Goal: Transaction & Acquisition: Obtain resource

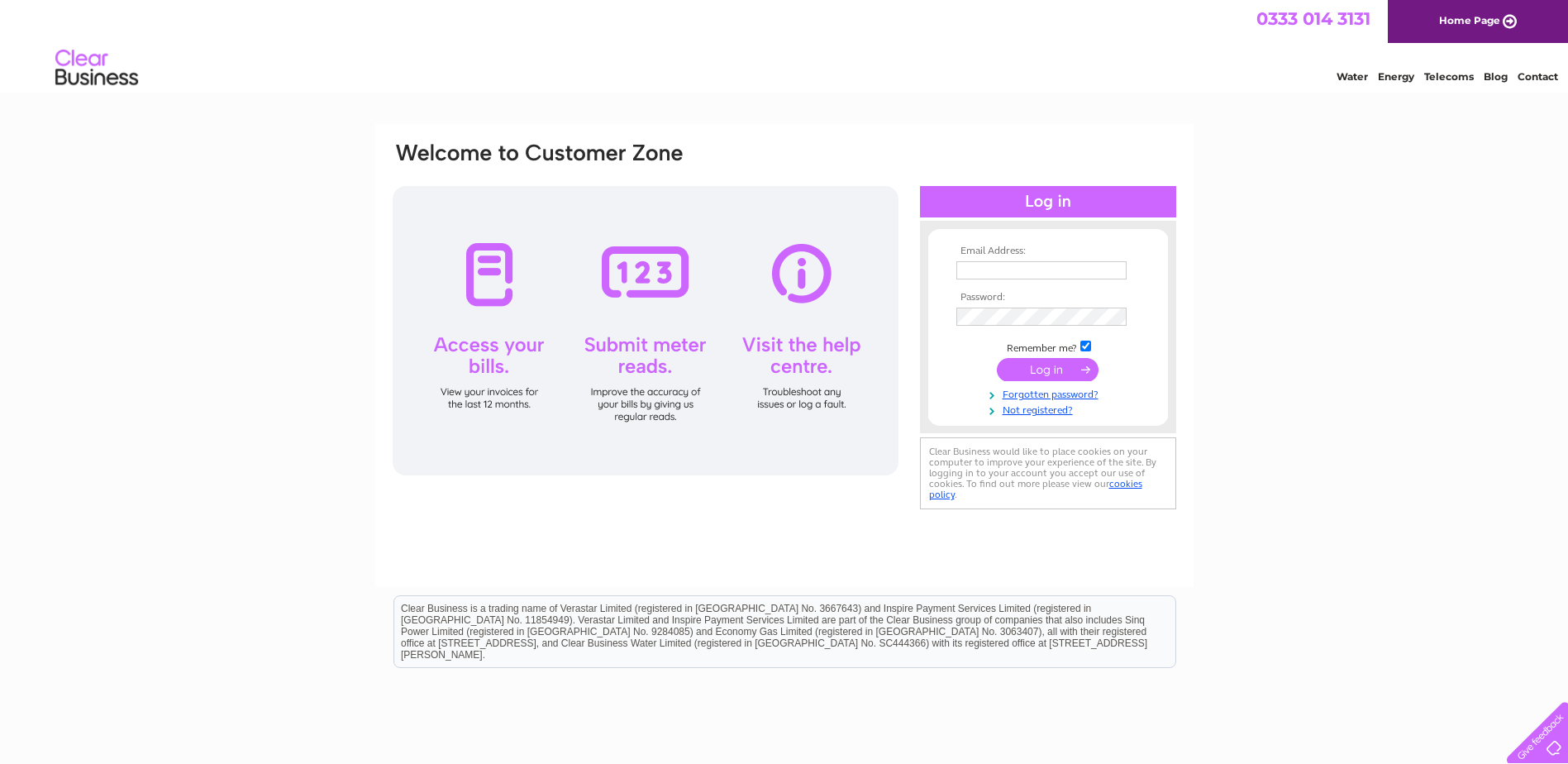
click at [1074, 269] on input "text" at bounding box center [1041, 270] width 170 height 18
click at [1021, 282] on td at bounding box center [1048, 270] width 191 height 26
click at [1025, 267] on input "text" at bounding box center [1042, 271] width 172 height 20
paste input "accountspayable@changewasterecycling.co.uk"
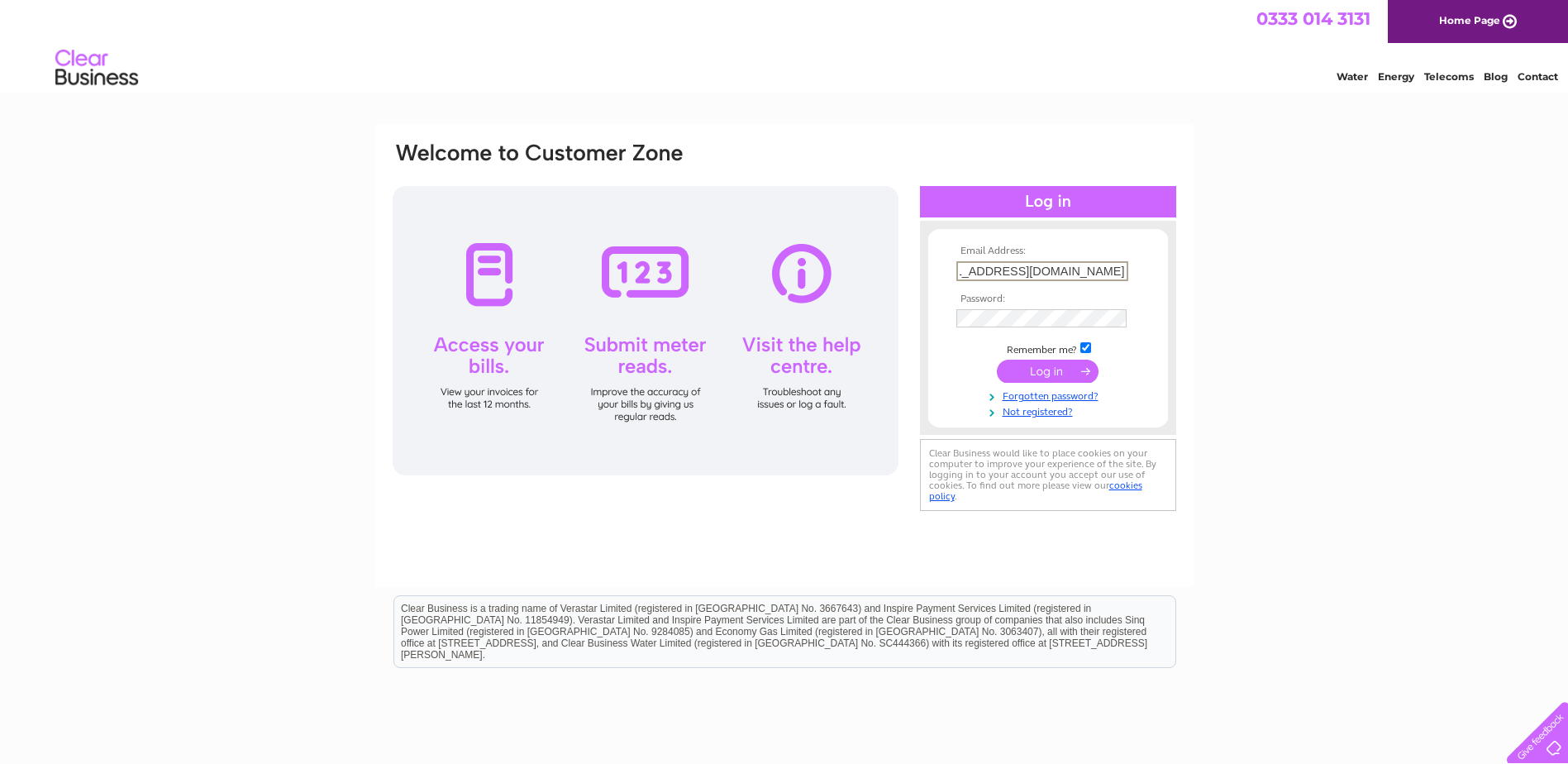
type input "accountspayable@changewasterecycling.co.uk"
click at [1254, 257] on div "Email Address: accountspayable@changewasterecycling.co.uk Password:" at bounding box center [784, 497] width 1568 height 745
click at [1037, 360] on input "submit" at bounding box center [1048, 369] width 102 height 23
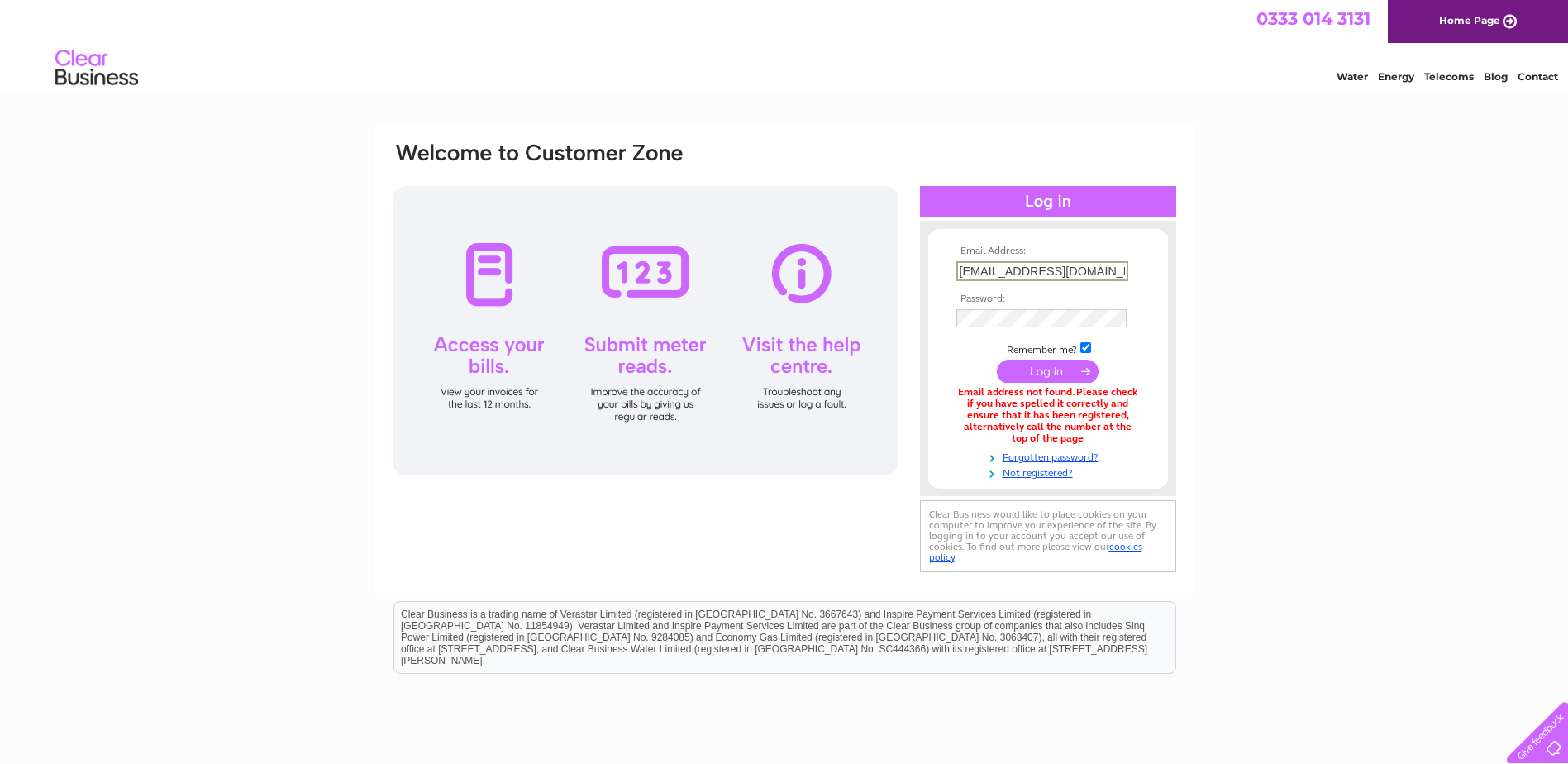
click at [1115, 269] on input "accountspayable@changewasterecycling.co.uk" at bounding box center [1042, 271] width 172 height 20
type input "[EMAIL_ADDRESS][DOMAIN_NAME]"
drag, startPoint x: 1351, startPoint y: 525, endPoint x: 1266, endPoint y: 521, distance: 85.1
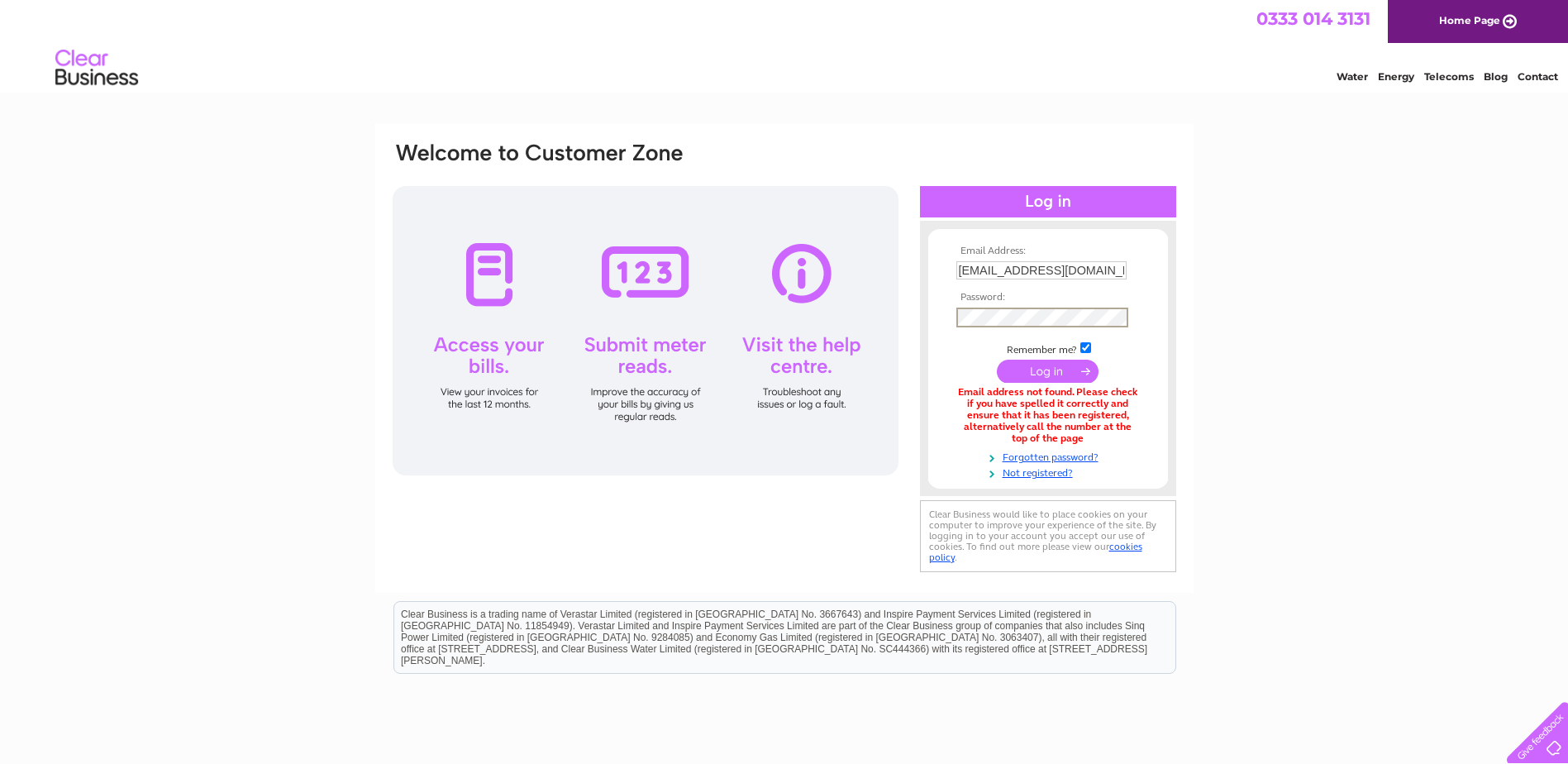
click at [1351, 525] on div "Email Address: [EMAIL_ADDRESS][DOMAIN_NAME] Password:" at bounding box center [784, 499] width 1568 height 751
click at [1044, 367] on input "submit" at bounding box center [1048, 369] width 102 height 23
click at [1067, 266] on input "[EMAIL_ADDRESS][DOMAIN_NAME]" at bounding box center [1041, 270] width 170 height 18
click at [1111, 266] on input "accountspayable@changeworks.co.uk" at bounding box center [1042, 271] width 172 height 20
drag, startPoint x: 1280, startPoint y: 434, endPoint x: 1264, endPoint y: 436, distance: 16.1
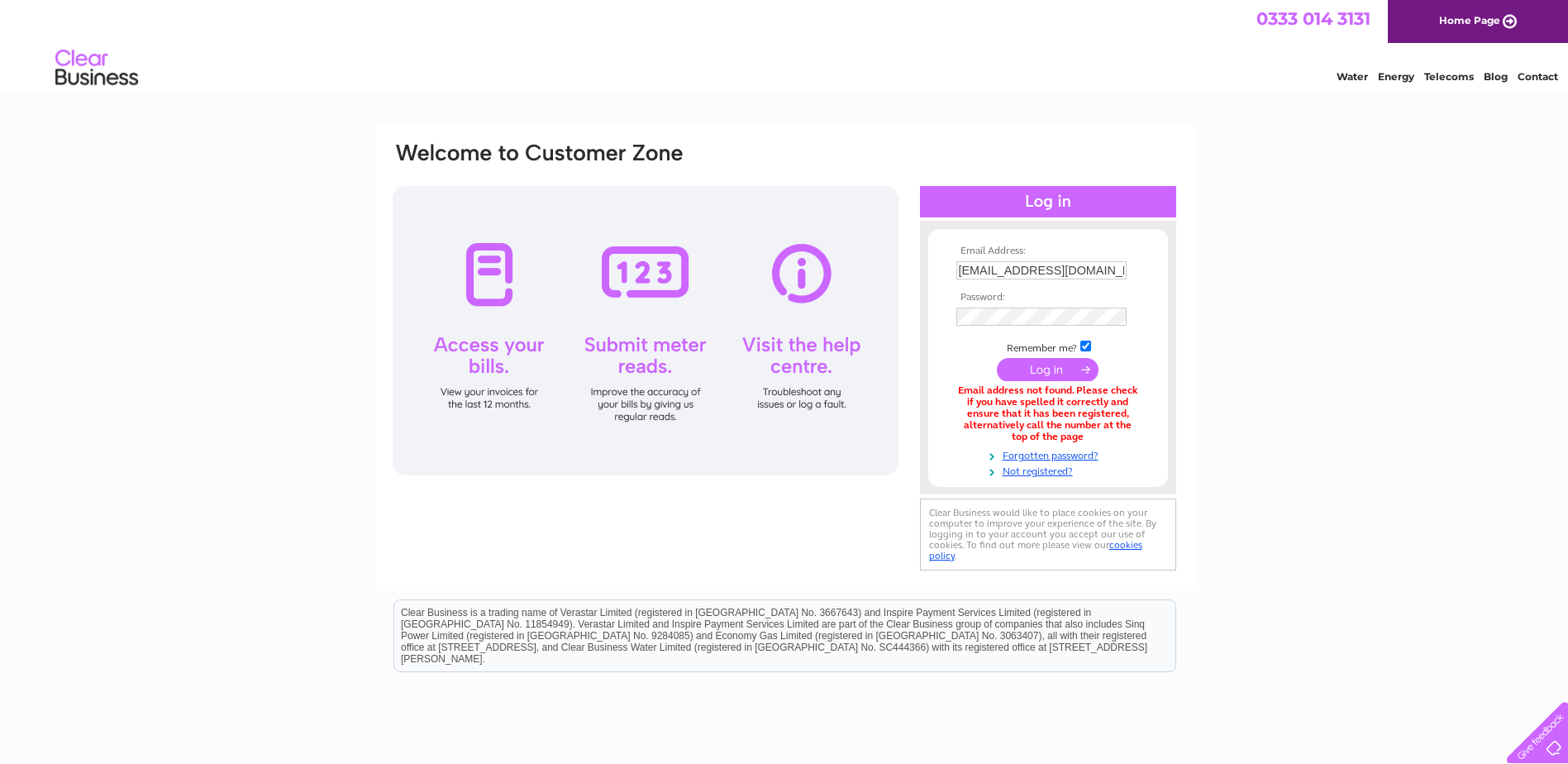
click at [1280, 434] on div "Email Address: accountspayable@changeworks.co.uk Password:" at bounding box center [784, 498] width 1568 height 749
click at [1043, 363] on input "submit" at bounding box center [1048, 369] width 102 height 23
click at [1051, 272] on input "accountspayable@changeworks.co.uk" at bounding box center [1041, 270] width 170 height 18
click at [1051, 272] on input "accountspayable@changeworks.co.uk" at bounding box center [1042, 271] width 172 height 20
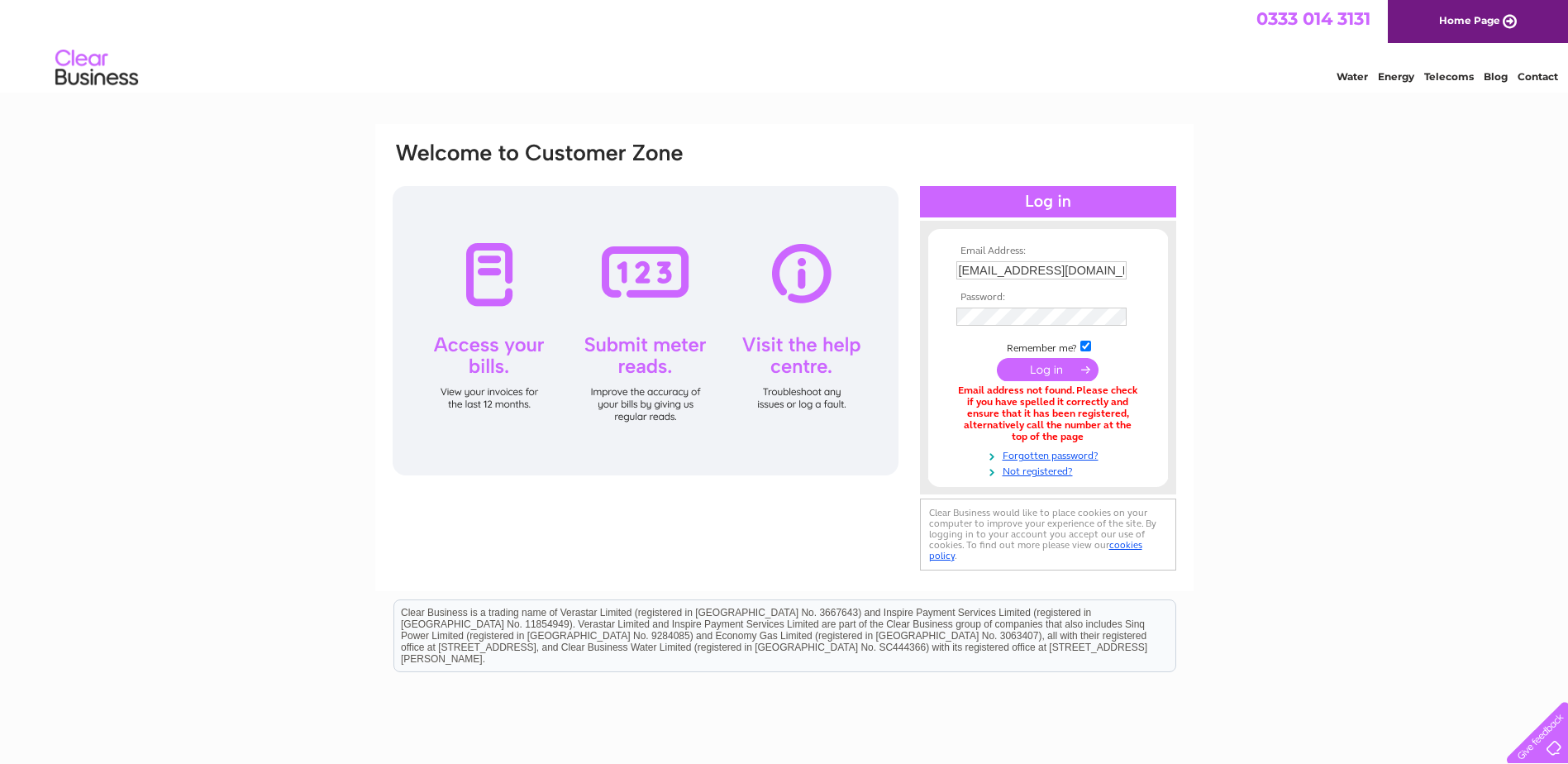
click at [1054, 273] on input "accountspayable@changeworks.co.uk" at bounding box center [1041, 270] width 170 height 18
click at [1054, 273] on input "accountspayable@changeworks.co.uk" at bounding box center [1042, 271] width 172 height 20
click at [1415, 237] on div "Email Address: accountspayable@changeworks.co.uk Password:" at bounding box center [784, 499] width 1568 height 751
click at [1274, 303] on div "Email Address: accountspayable@changeworks.co.uk Password:" at bounding box center [784, 498] width 1568 height 749
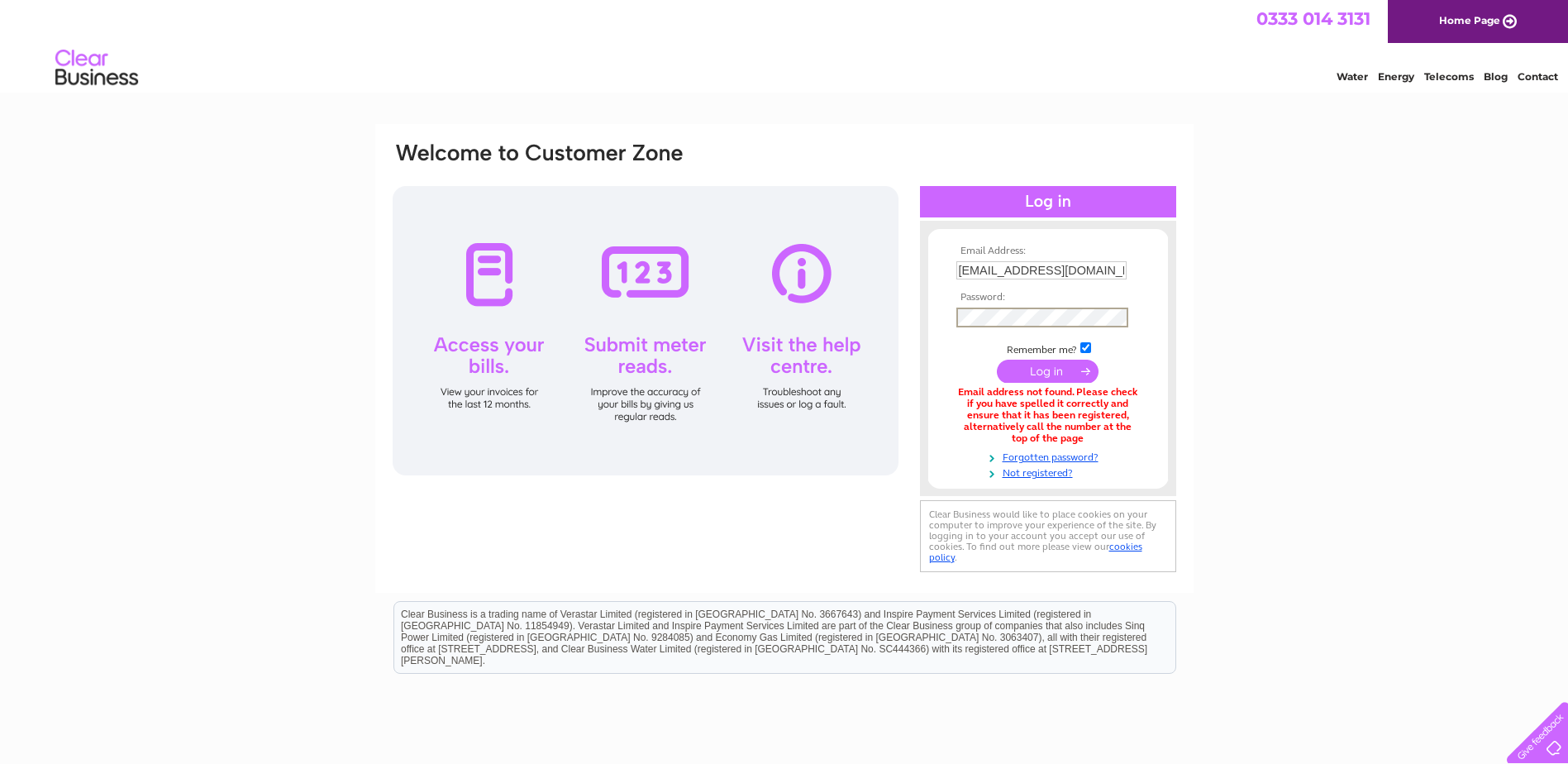
click at [1270, 257] on div "Email Address: accountspayable@changeworks.co.uk Password:" at bounding box center [784, 499] width 1568 height 751
click at [1226, 279] on div "Email Address: accountspayable@changeworks.co.uk Password:" at bounding box center [784, 498] width 1568 height 749
click at [1048, 366] on input "submit" at bounding box center [1048, 369] width 102 height 23
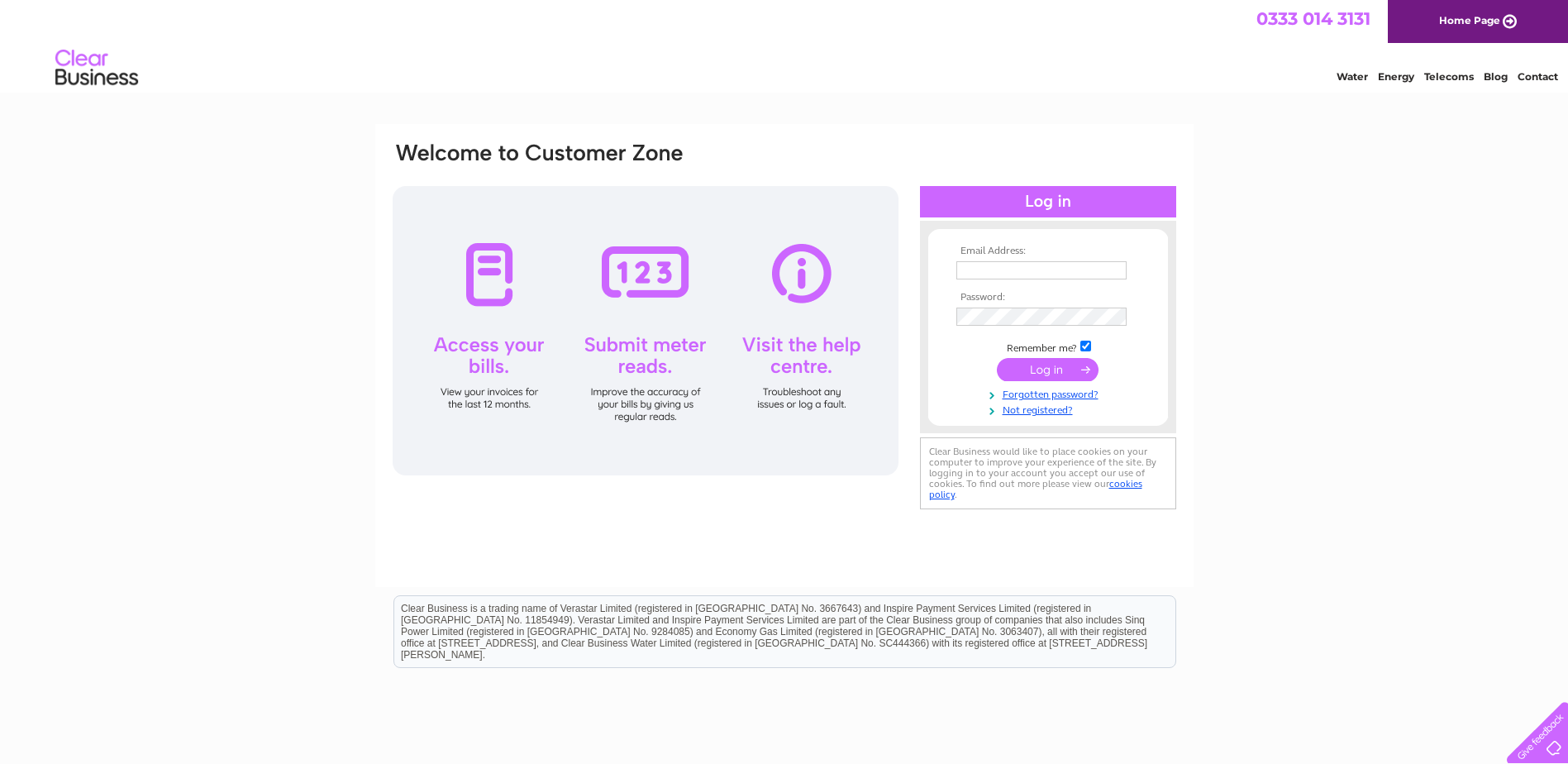
click at [1003, 269] on input "text" at bounding box center [1041, 270] width 170 height 18
type input "accountspayable@changeworksrecycling.co.uk"
click at [1029, 370] on input "submit" at bounding box center [1048, 369] width 102 height 23
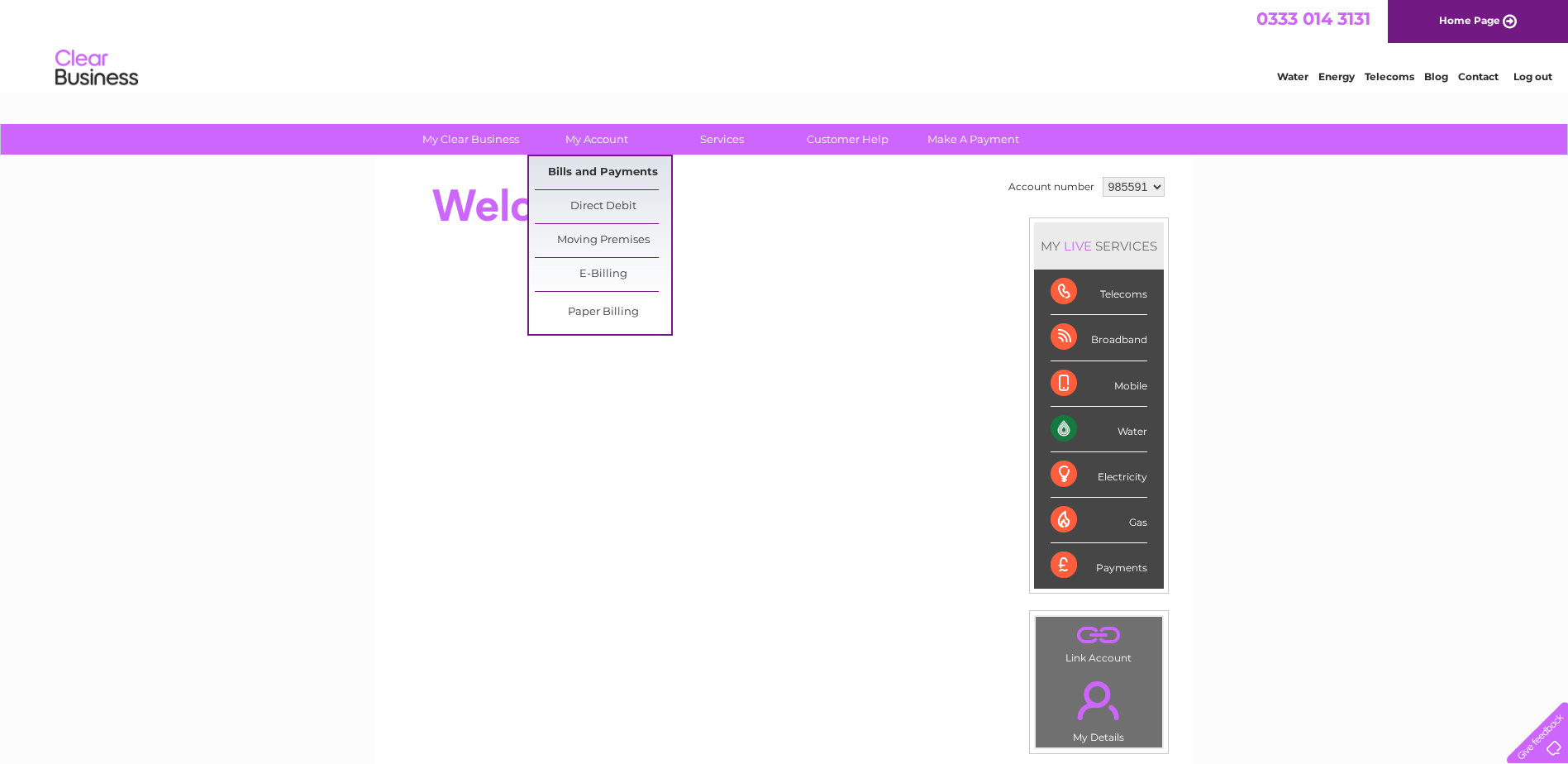
click at [598, 170] on link "Bills and Payments" at bounding box center [603, 173] width 137 height 33
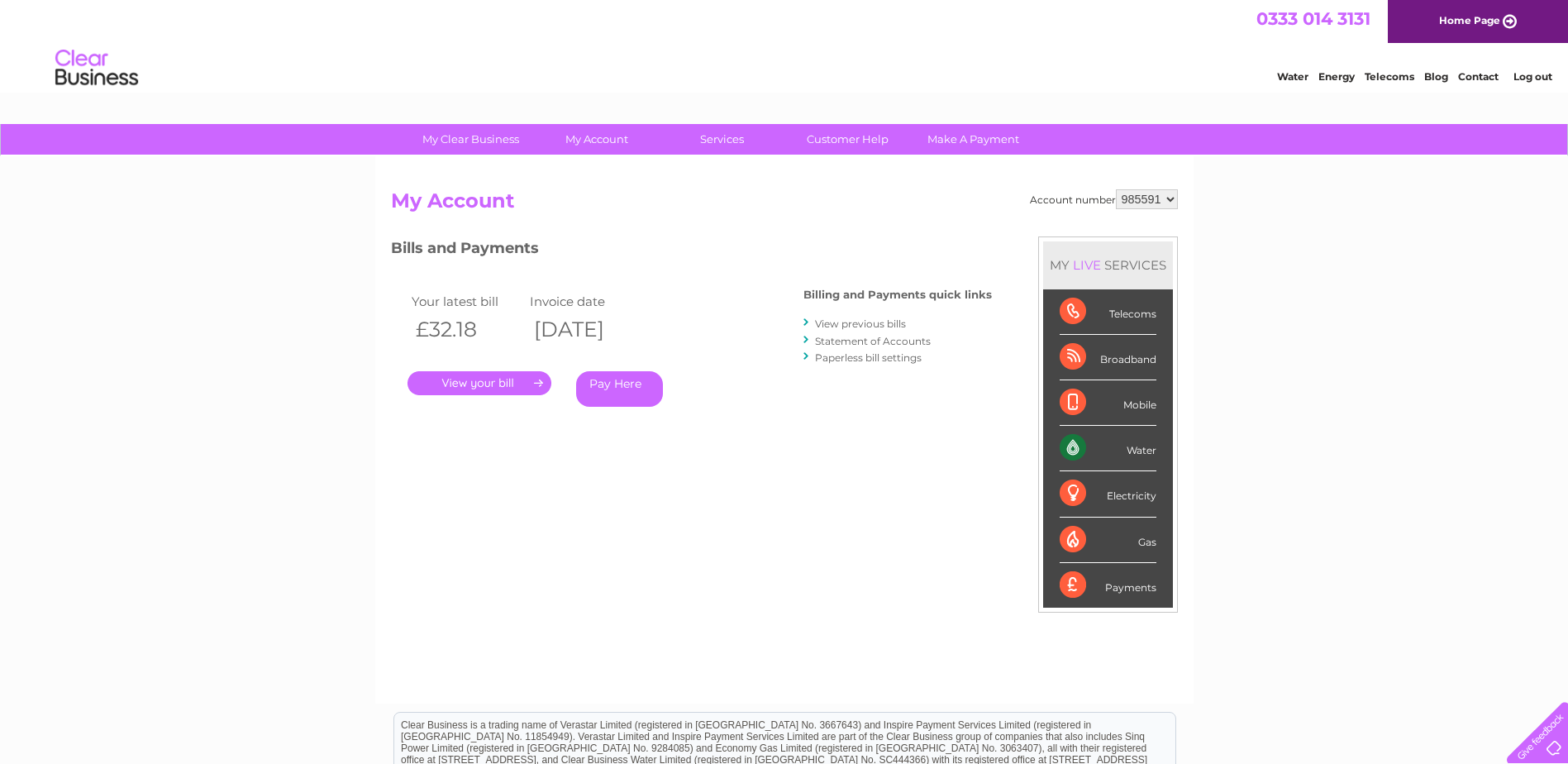
click at [488, 379] on link "." at bounding box center [479, 383] width 144 height 24
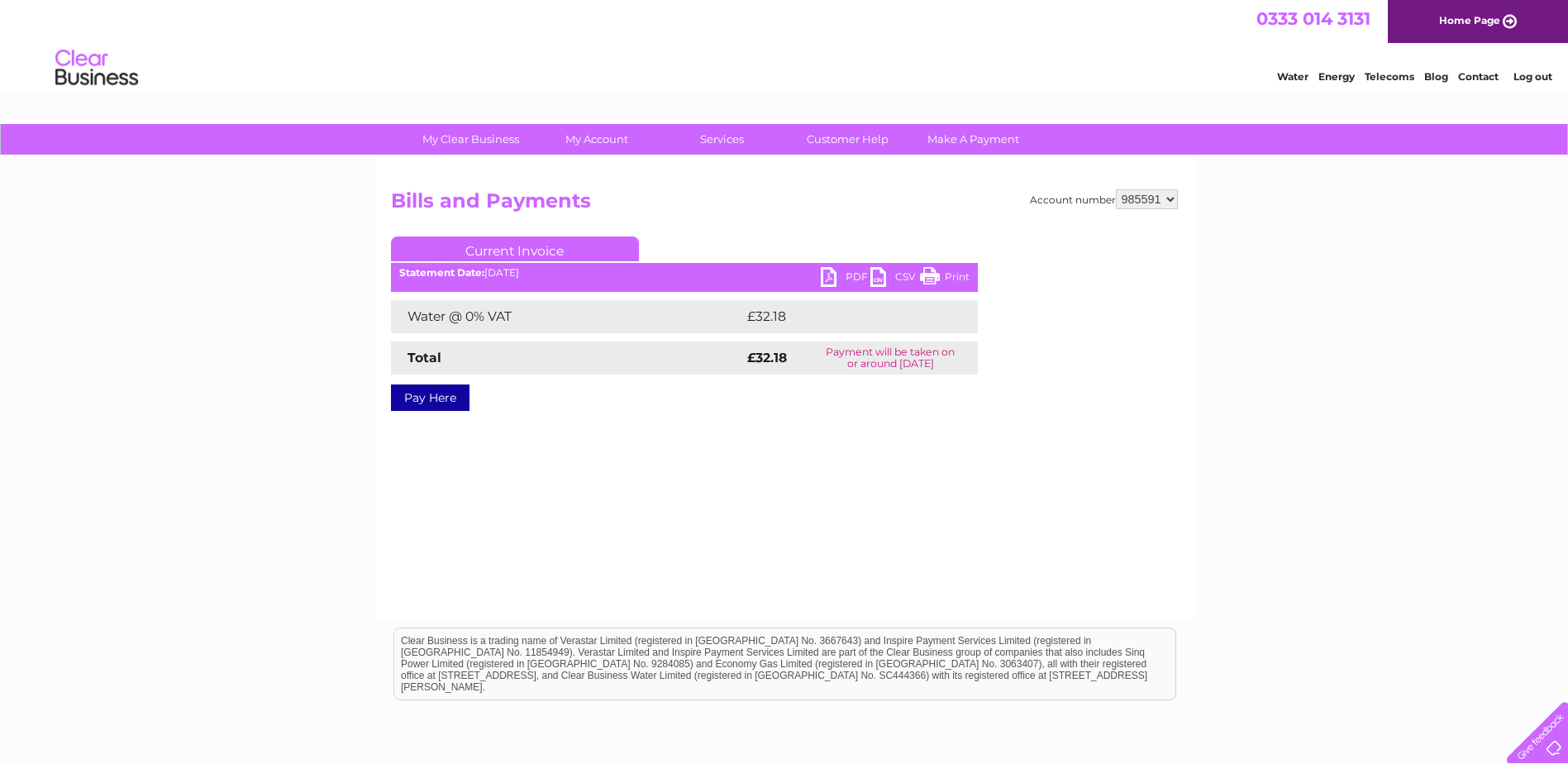
click at [839, 273] on link "PDF" at bounding box center [846, 279] width 50 height 24
drag, startPoint x: 1166, startPoint y: 197, endPoint x: 1071, endPoint y: 45, distance: 179.2
click at [1071, 45] on div "Water Energy Telecoms Blog Contact Log out" at bounding box center [784, 69] width 1568 height 54
